Goal: Navigation & Orientation: Find specific page/section

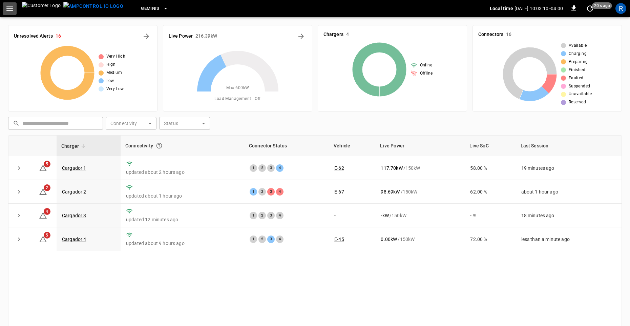
click at [9, 7] on icon "button" at bounding box center [9, 8] width 8 height 8
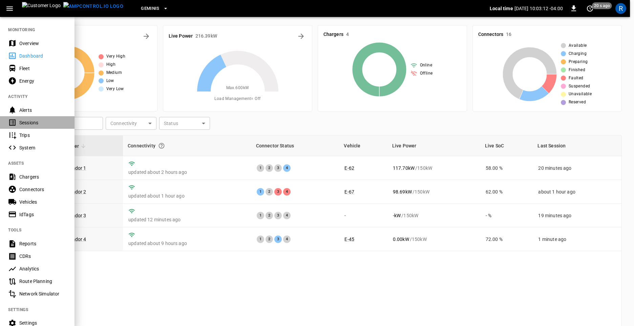
click at [30, 124] on div "Sessions" at bounding box center [42, 122] width 47 height 7
